Goal: Check status: Check status

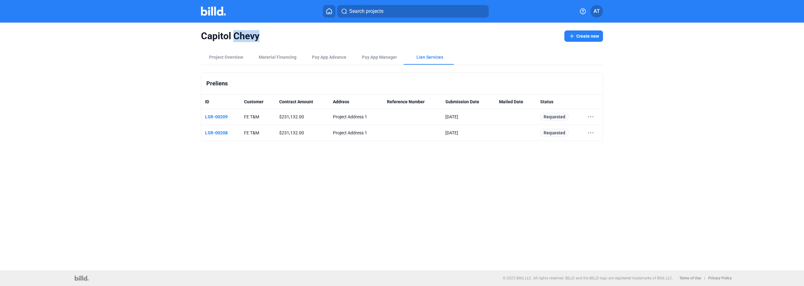
click at [331, 11] on icon at bounding box center [329, 11] width 6 height 6
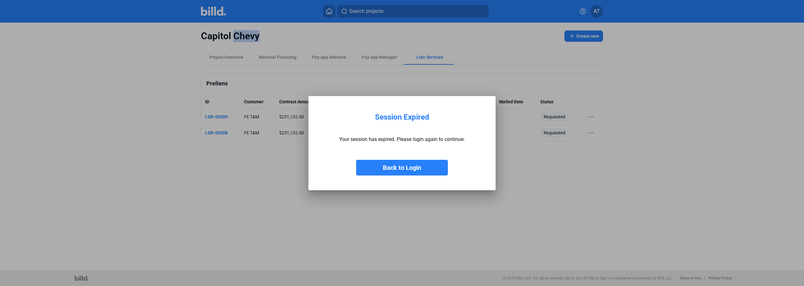
click at [409, 169] on button "Back to Login" at bounding box center [402, 168] width 92 height 16
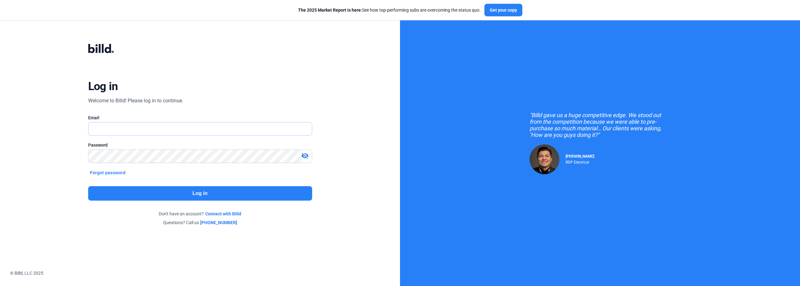
click at [196, 133] on input "text" at bounding box center [197, 128] width 217 height 13
type input "[DOMAIN_NAME][EMAIL_ADDRESS][DOMAIN_NAME]"
click at [222, 188] on button "Log in" at bounding box center [200, 193] width 224 height 14
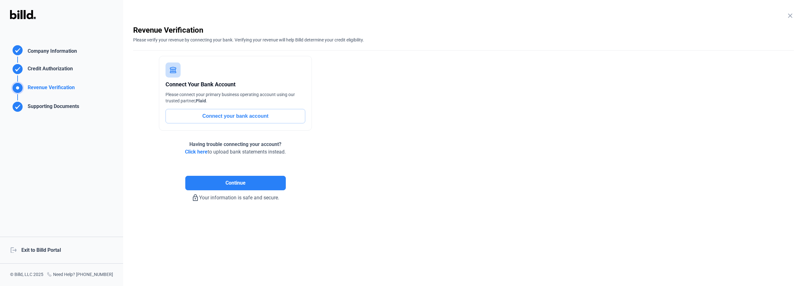
click at [50, 244] on div "logout Exit to Billd Portal" at bounding box center [61, 250] width 123 height 27
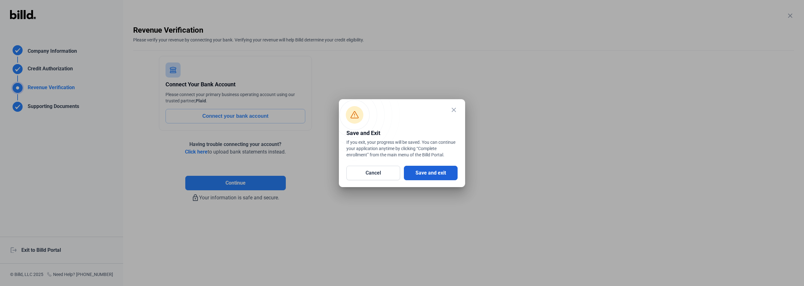
click at [439, 171] on button "Save and exit" at bounding box center [431, 173] width 54 height 14
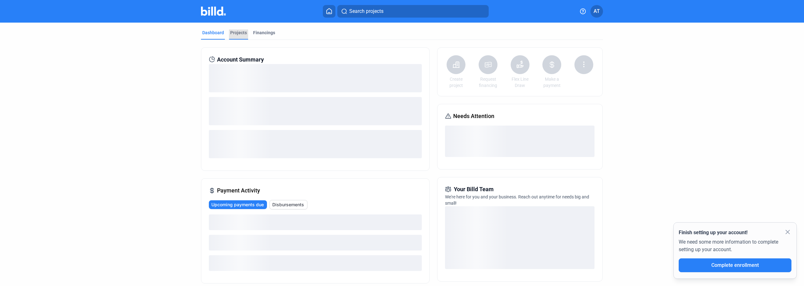
click at [235, 31] on div "Projects" at bounding box center [238, 33] width 17 height 6
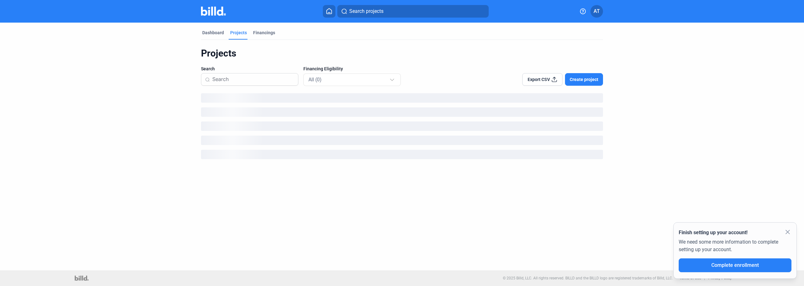
click at [787, 233] on mat-icon "close" at bounding box center [788, 232] width 8 height 8
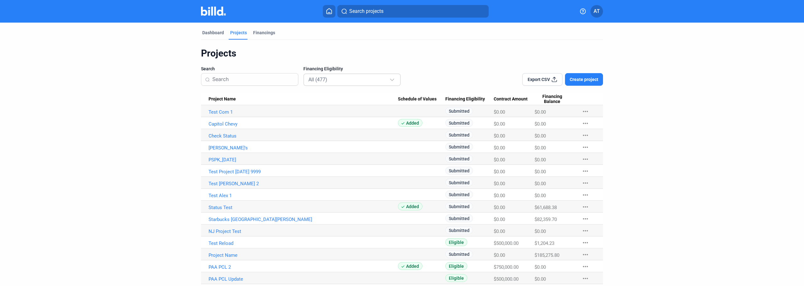
click at [333, 81] on div "All (477)" at bounding box center [348, 79] width 81 height 8
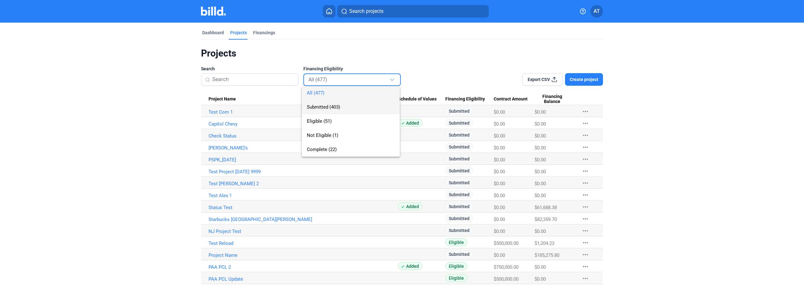
click at [342, 108] on span "Submitted (403)" at bounding box center [351, 107] width 88 height 14
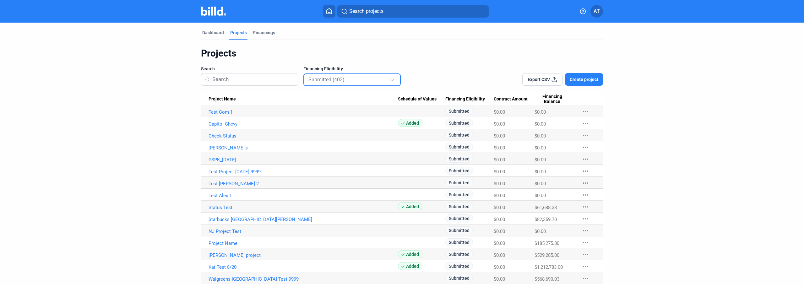
click at [509, 56] on div "Projects" at bounding box center [402, 53] width 402 height 12
click at [461, 111] on span "Submitted" at bounding box center [459, 111] width 28 height 8
click at [366, 83] on div "Submitted (403)" at bounding box center [348, 79] width 81 height 8
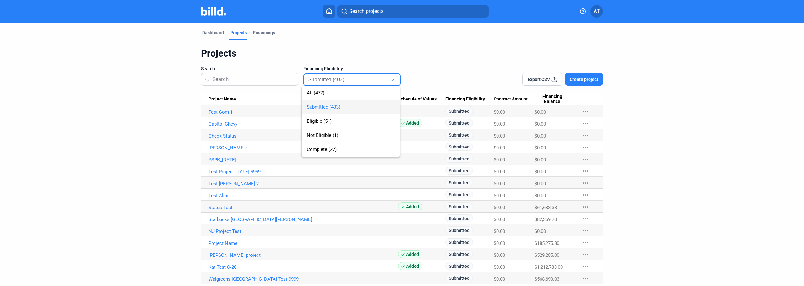
click at [475, 45] on div at bounding box center [402, 143] width 804 height 286
